Goal: Find specific page/section: Find specific page/section

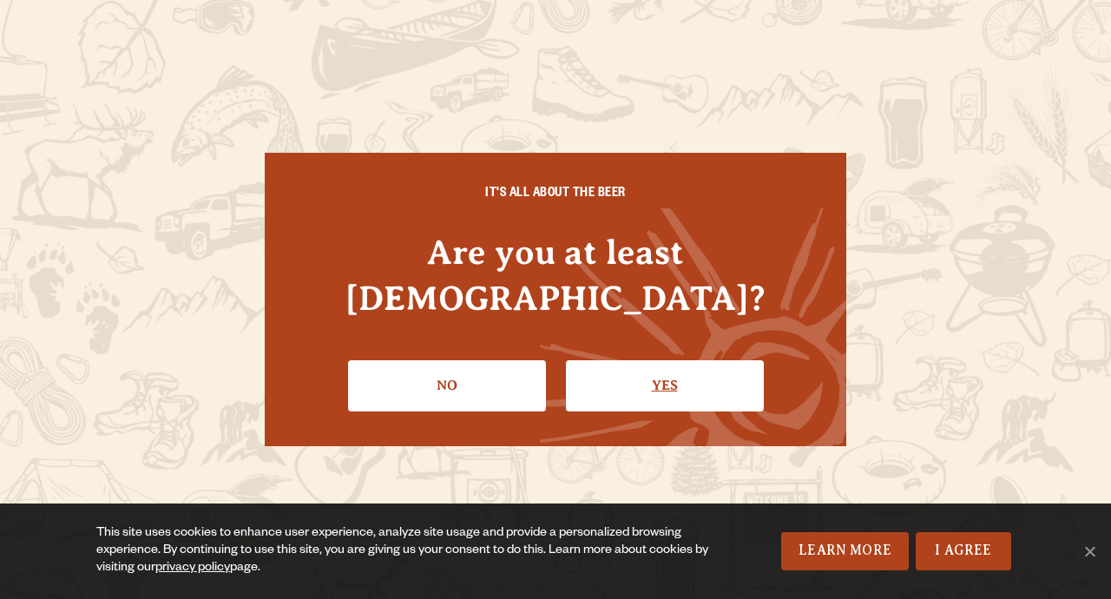
click at [662, 362] on link "Yes" at bounding box center [665, 385] width 198 height 50
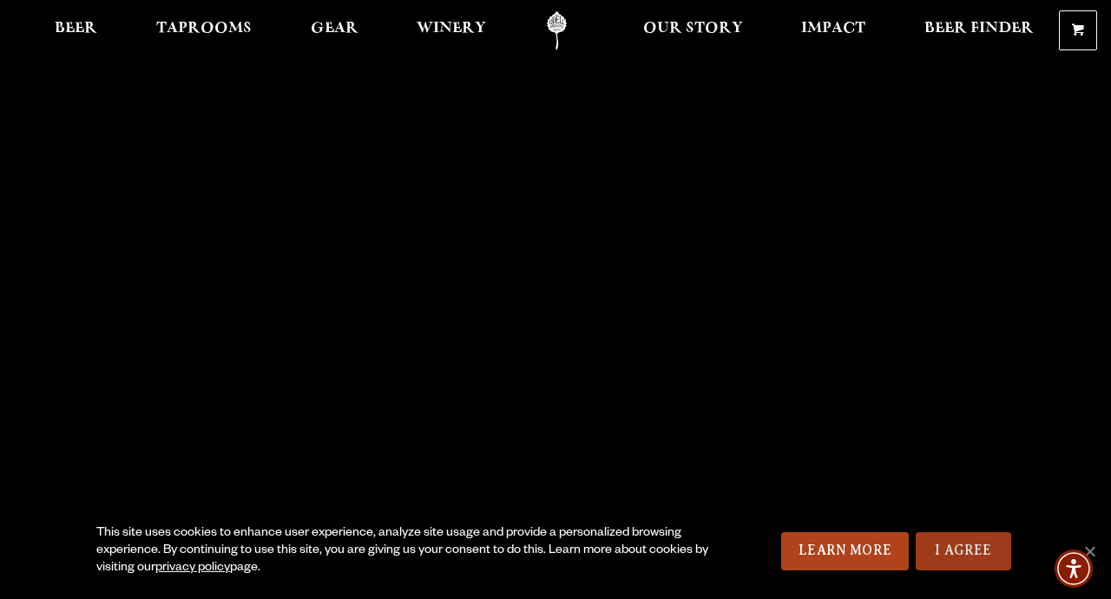
click at [962, 558] on link "I Agree" at bounding box center [962, 551] width 95 height 38
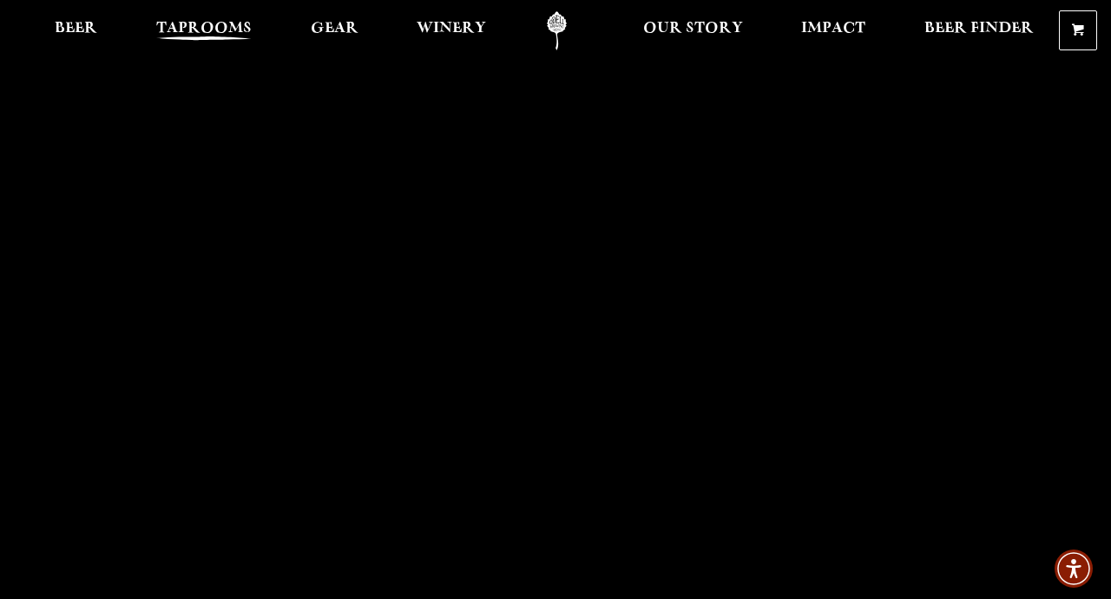
click at [205, 24] on span "Taprooms" at bounding box center [203, 29] width 95 height 14
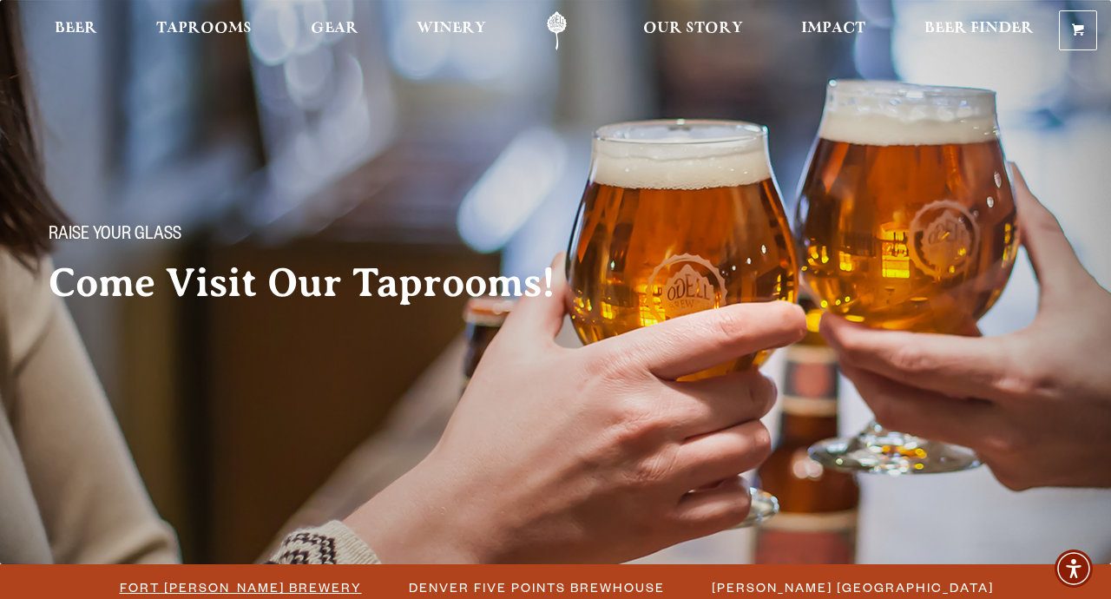
click at [156, 589] on span "Fort [PERSON_NAME] Brewery" at bounding box center [241, 586] width 242 height 25
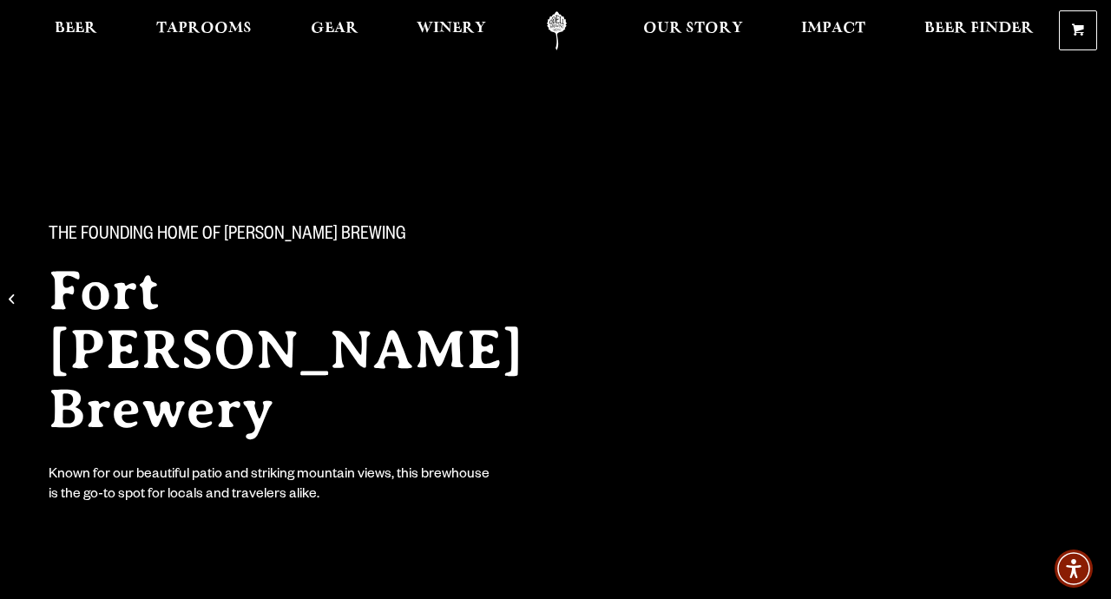
click at [191, 338] on h2 "Fort [PERSON_NAME] Brewery" at bounding box center [319, 349] width 541 height 177
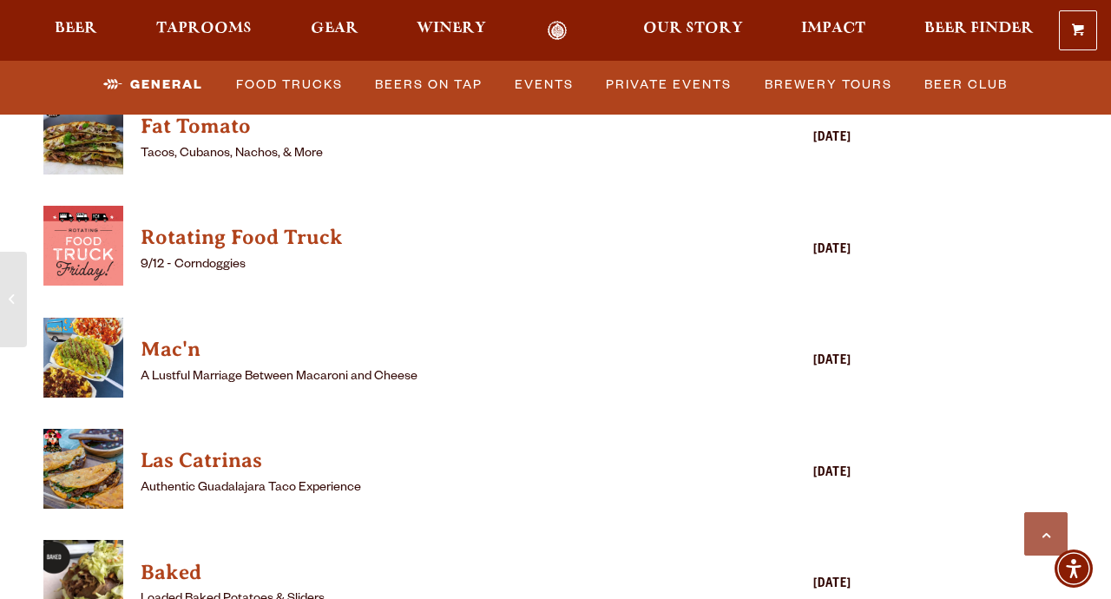
scroll to position [4631, 0]
